Goal: Check status: Check status

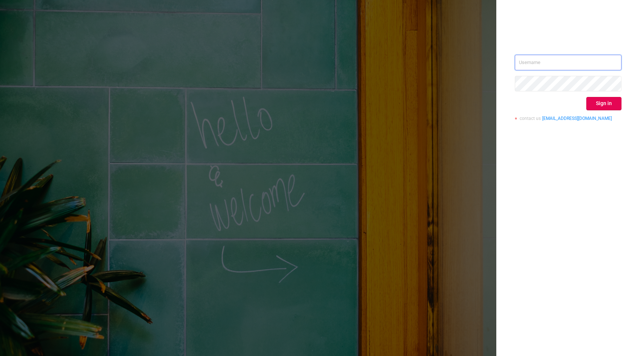
click at [527, 59] on input "text" at bounding box center [568, 63] width 107 height 16
type input "[EMAIL_ADDRESS][DOMAIN_NAME]"
click at [602, 106] on button "Sign in" at bounding box center [603, 103] width 35 height 13
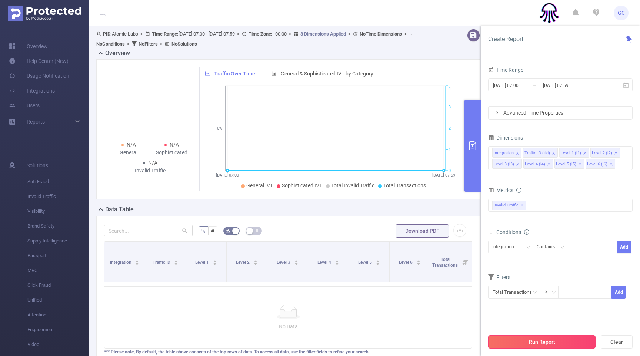
click at [545, 340] on button "Run Report" at bounding box center [541, 342] width 107 height 13
click at [563, 87] on input "[DATE] 07:59" at bounding box center [572, 85] width 60 height 10
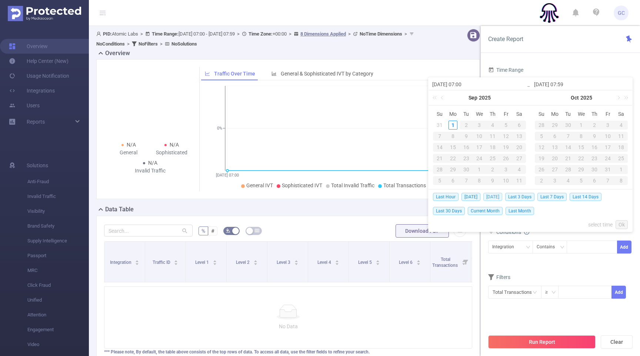
click at [487, 198] on span "[DATE]" at bounding box center [492, 197] width 19 height 8
type input "[DATE] 00:00"
type input "[DATE] 23:59"
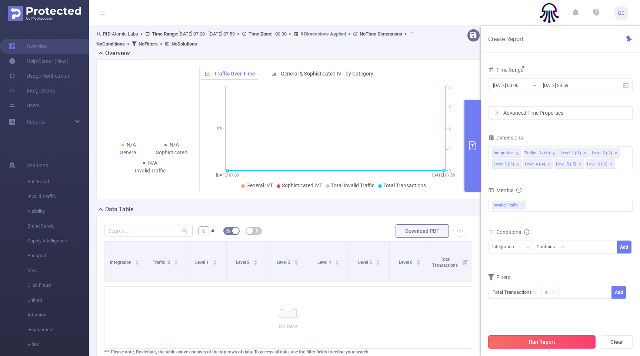
click at [547, 340] on button "Run Report" at bounding box center [541, 342] width 107 height 13
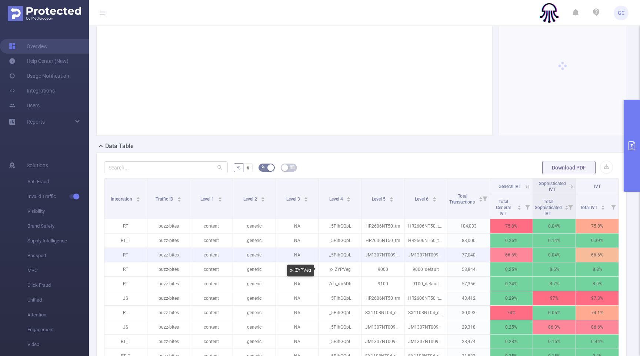
scroll to position [58, 0]
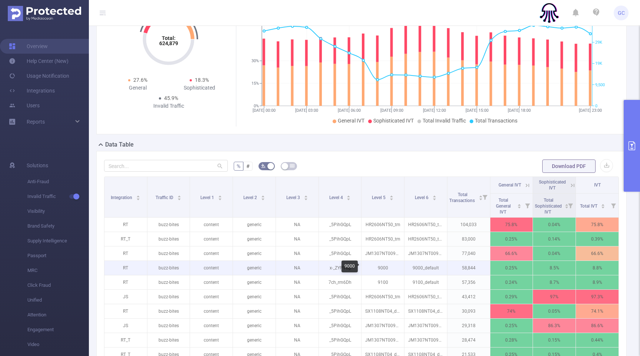
click at [383, 268] on p "9000" at bounding box center [383, 268] width 43 height 14
copy p "9000"
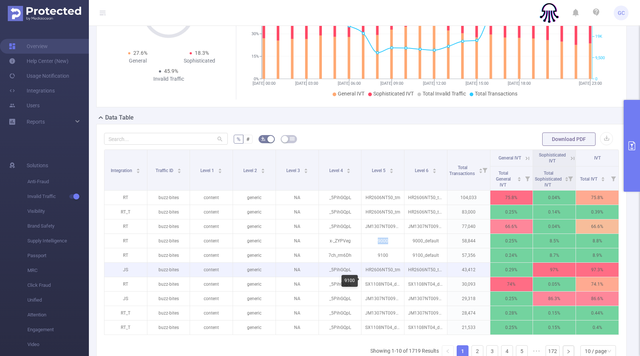
scroll to position [160, 0]
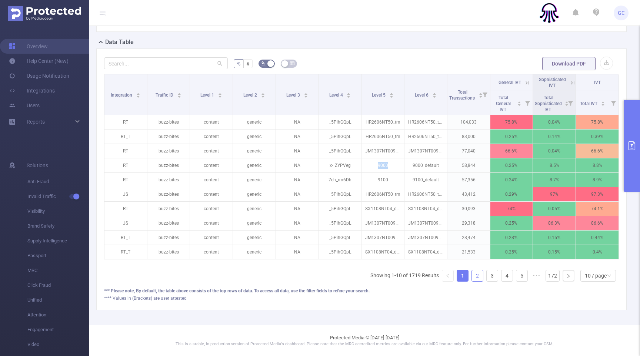
click at [477, 274] on link "2" at bounding box center [477, 275] width 11 height 11
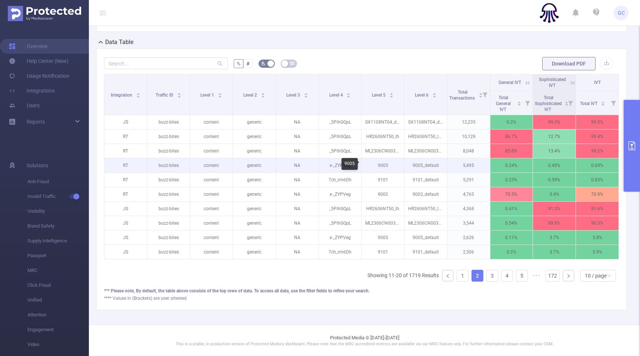
click at [385, 166] on p "9005" at bounding box center [383, 166] width 43 height 14
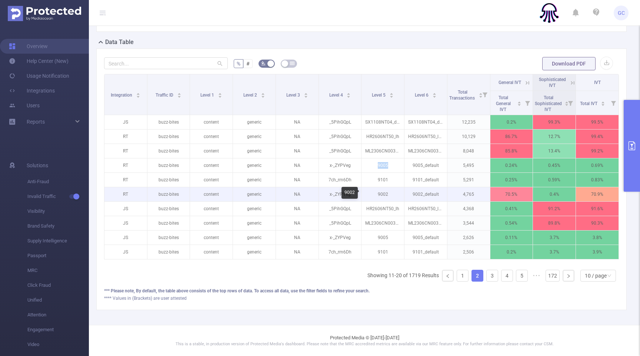
copy p "9005"
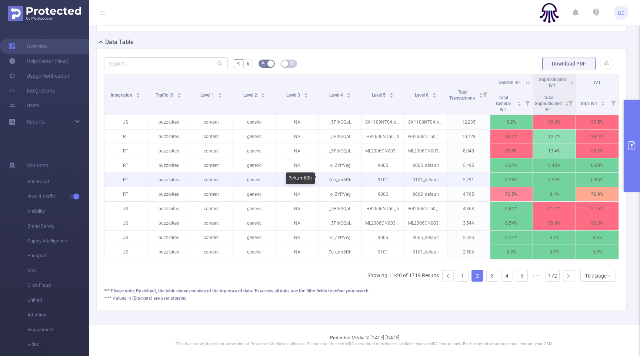
click at [341, 178] on p "7ch_rm6Dh" at bounding box center [340, 180] width 43 height 14
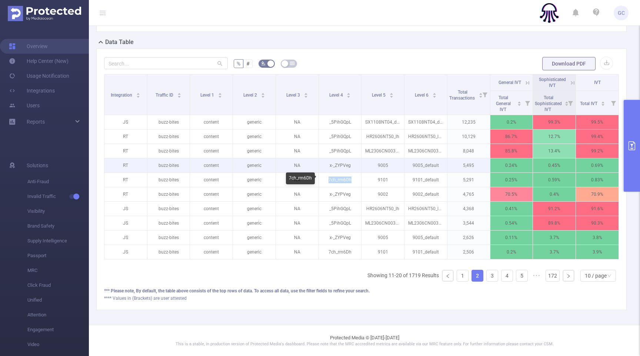
copy p "7ch_rm6Dh"
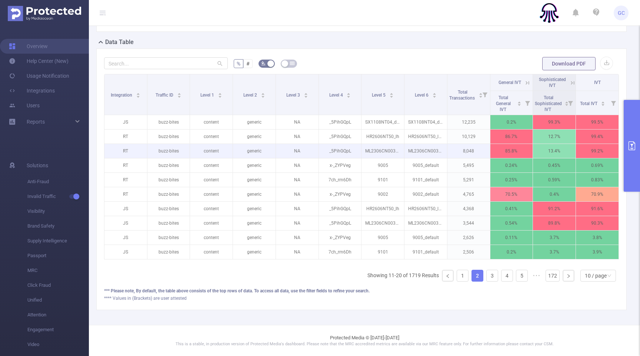
click at [464, 148] on p "8,048" at bounding box center [468, 151] width 43 height 14
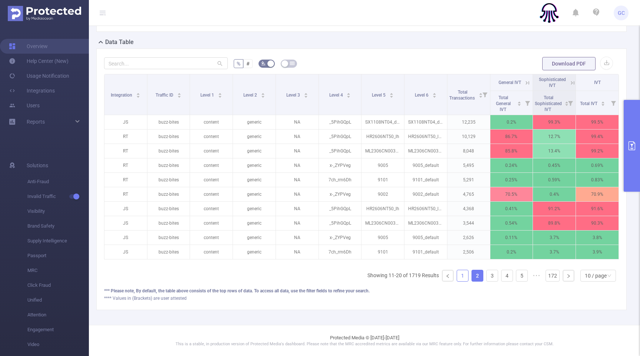
click at [460, 276] on link "1" at bounding box center [462, 275] width 11 height 11
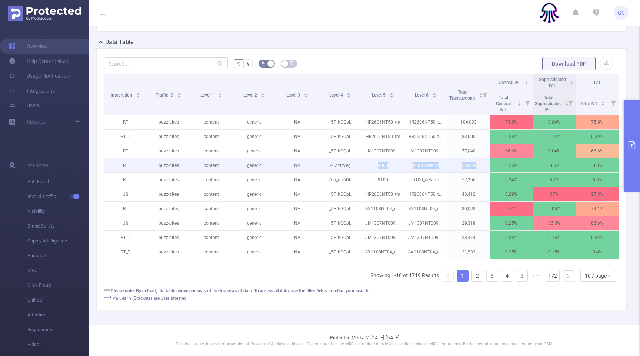
drag, startPoint x: 378, startPoint y: 165, endPoint x: 477, endPoint y: 167, distance: 99.3
click at [477, 167] on tr "RT buzz-bites content generic NA x-_ZYPVeg 9000 9000_default 58,844 0.25% 8.5% …" at bounding box center [361, 166] width 515 height 14
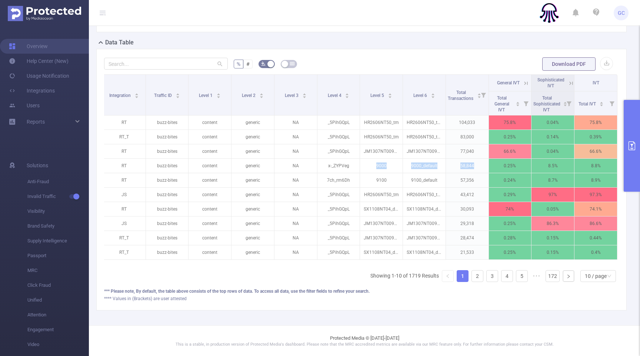
scroll to position [160, 0]
